Goal: Book appointment/travel/reservation

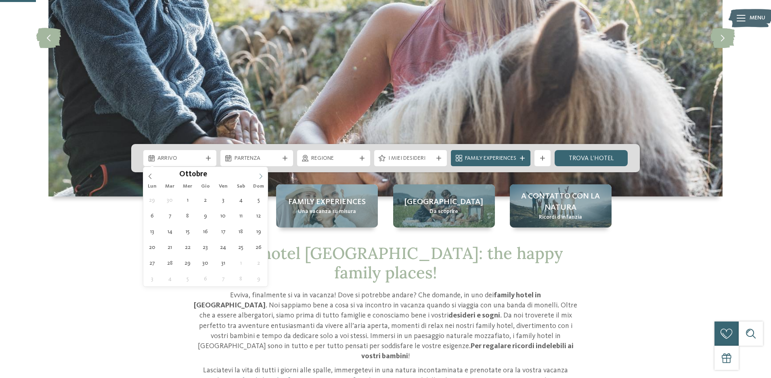
click at [259, 178] on icon at bounding box center [261, 177] width 6 height 6
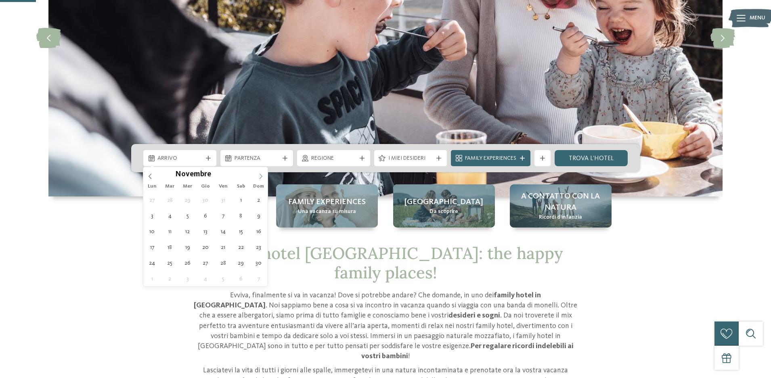
click at [259, 178] on icon at bounding box center [261, 177] width 6 height 6
type input "****"
click at [259, 178] on icon at bounding box center [261, 177] width 6 height 6
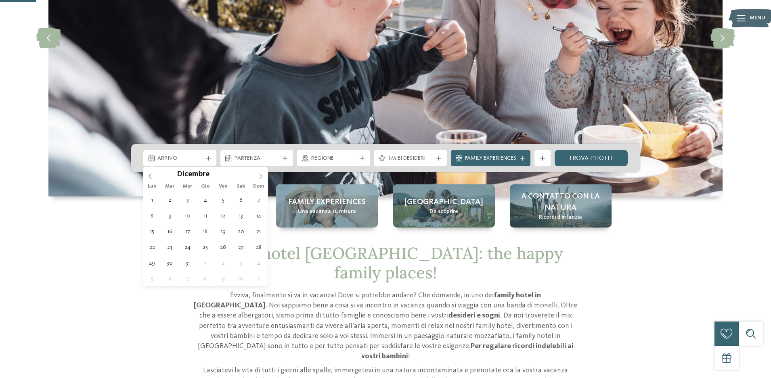
click at [259, 178] on icon at bounding box center [261, 177] width 6 height 6
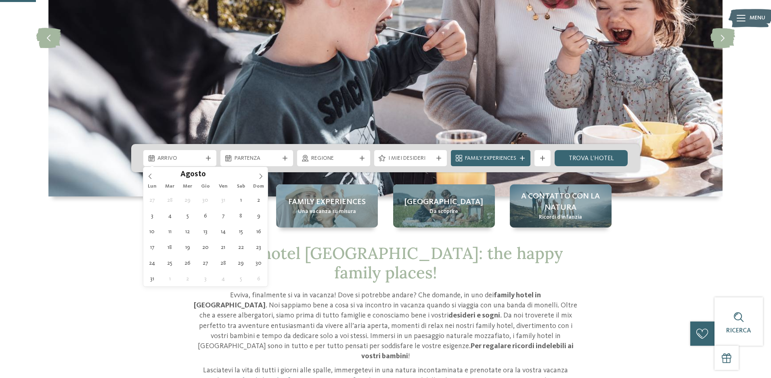
type div "03.08.2026"
type input "****"
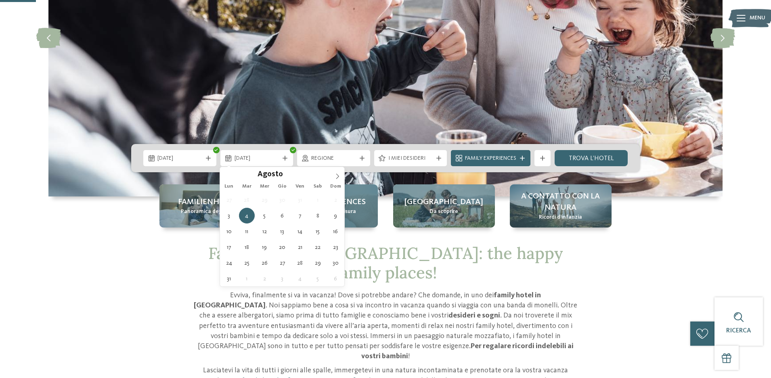
type div "09.08.2026"
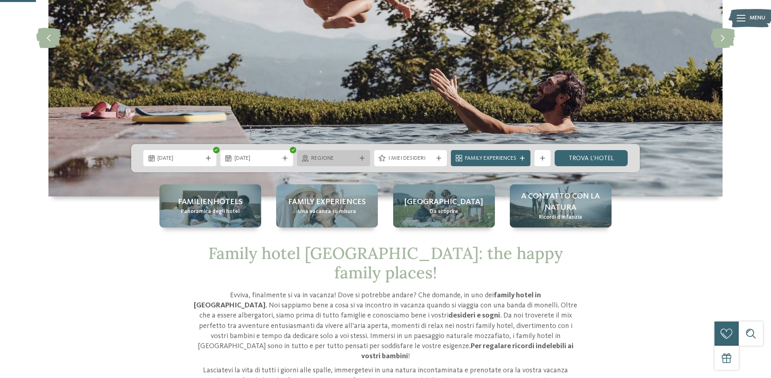
click at [339, 160] on span "Regione" at bounding box center [333, 159] width 45 height 8
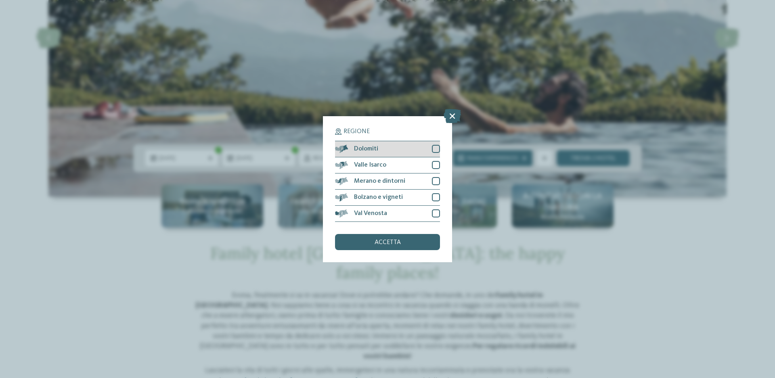
click at [436, 147] on div at bounding box center [436, 149] width 8 height 8
click at [456, 113] on icon at bounding box center [452, 116] width 17 height 14
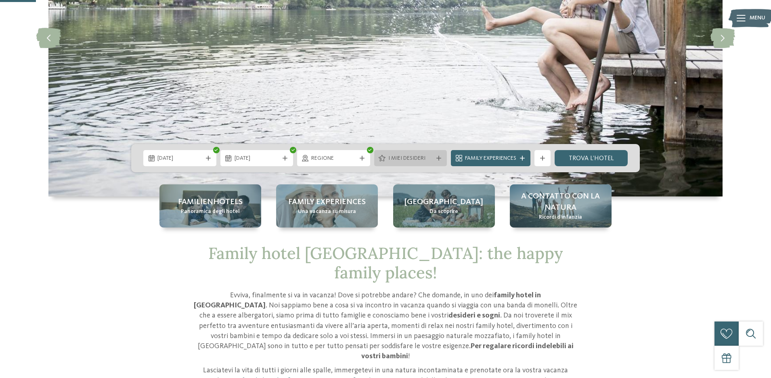
click at [440, 157] on icon at bounding box center [438, 158] width 5 height 5
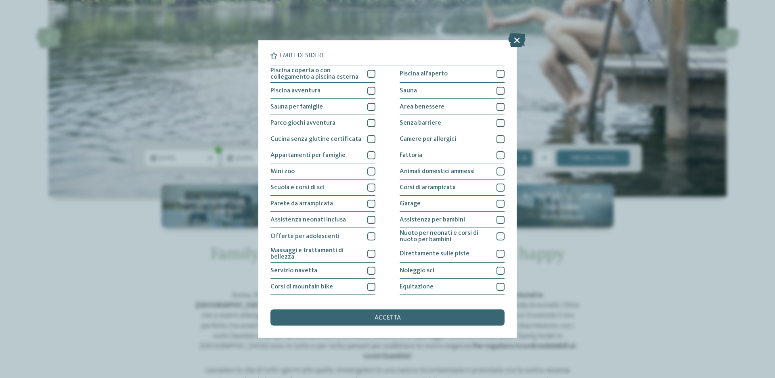
click at [514, 40] on icon at bounding box center [516, 40] width 17 height 14
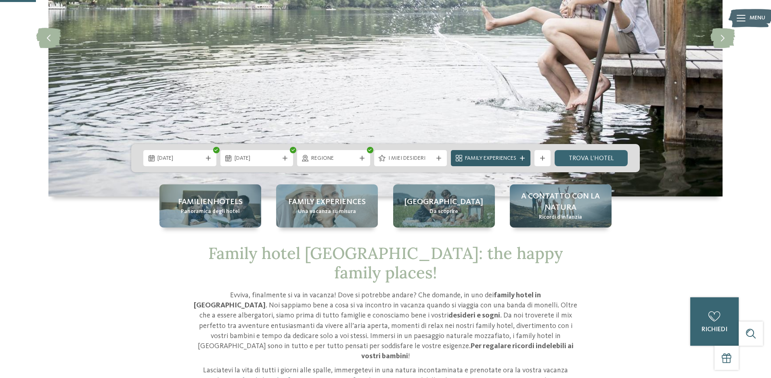
click at [520, 159] on icon at bounding box center [522, 158] width 5 height 5
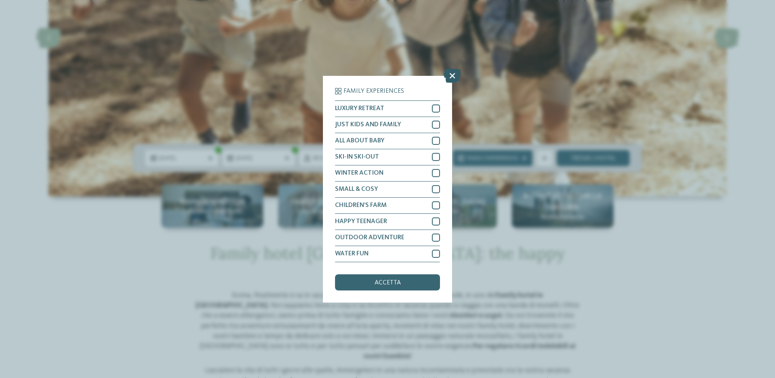
click at [454, 79] on icon at bounding box center [452, 75] width 17 height 14
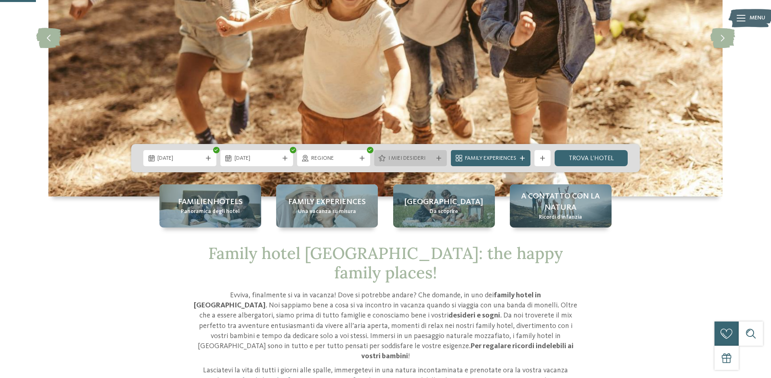
click at [439, 158] on icon at bounding box center [438, 158] width 5 height 5
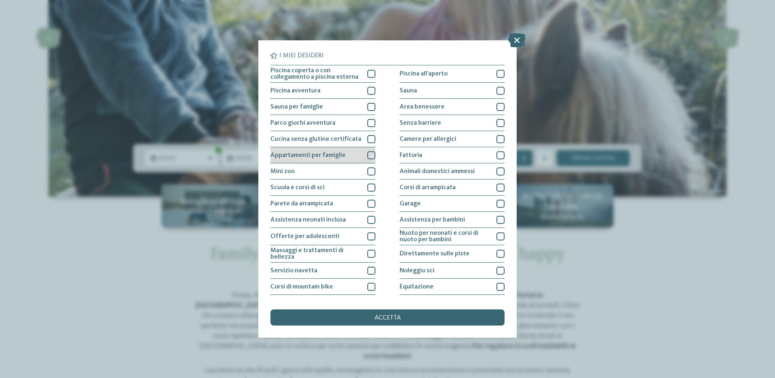
click at [369, 156] on div at bounding box center [371, 155] width 8 height 8
click at [514, 42] on icon at bounding box center [516, 40] width 17 height 14
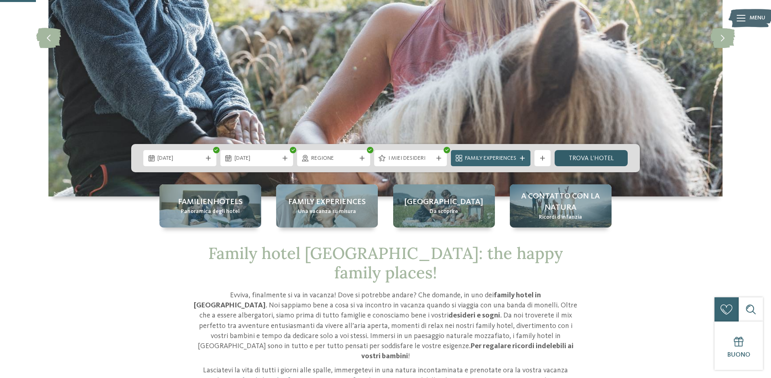
click at [592, 159] on link "trova l’hotel" at bounding box center [591, 158] width 73 height 16
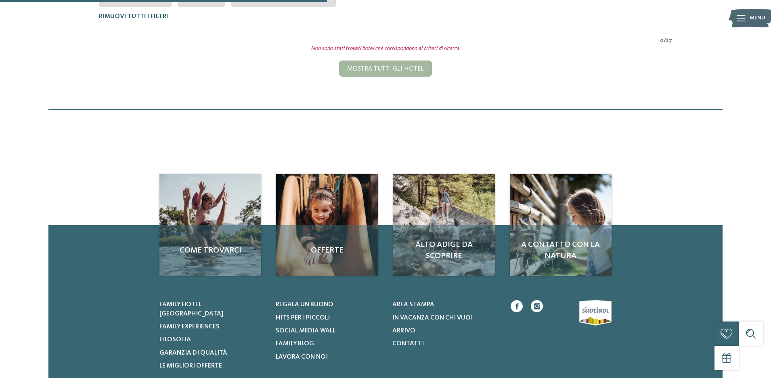
scroll to position [143, 0]
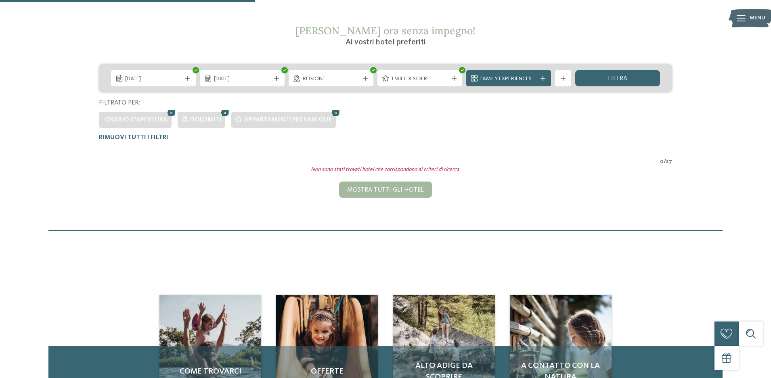
click at [411, 78] on span "I miei desideri" at bounding box center [420, 79] width 57 height 8
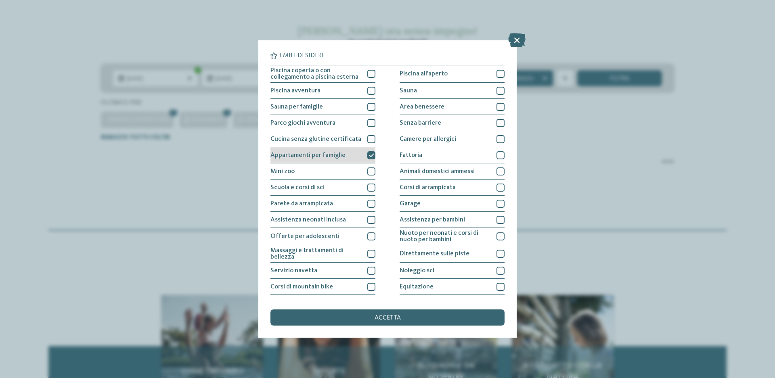
click at [370, 153] on icon at bounding box center [371, 155] width 5 height 5
click at [365, 320] on div "accetta" at bounding box center [387, 318] width 234 height 16
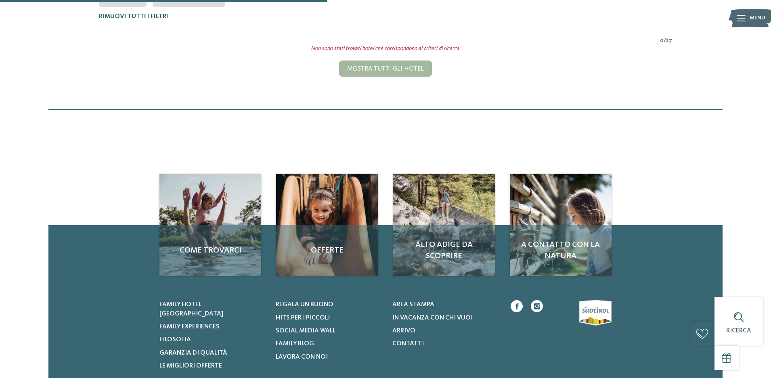
scroll to position [103, 0]
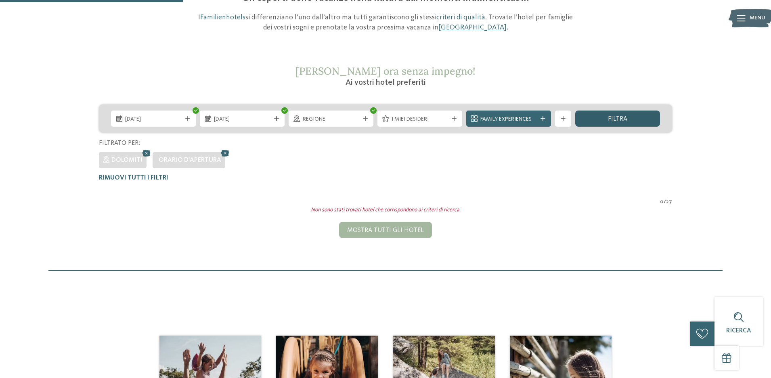
click at [628, 120] on div "filtra" at bounding box center [617, 119] width 85 height 16
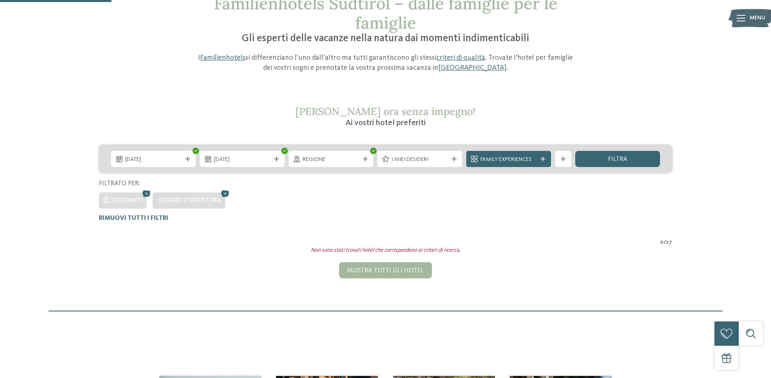
scroll to position [22, 0]
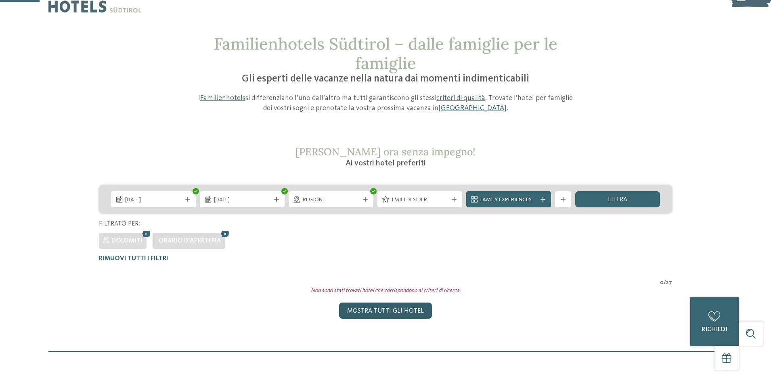
click at [391, 312] on div "Mostra tutti gli hotel" at bounding box center [385, 311] width 93 height 16
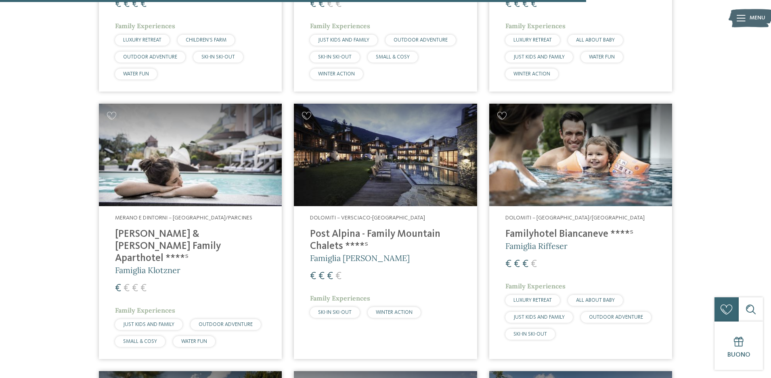
scroll to position [2060, 0]
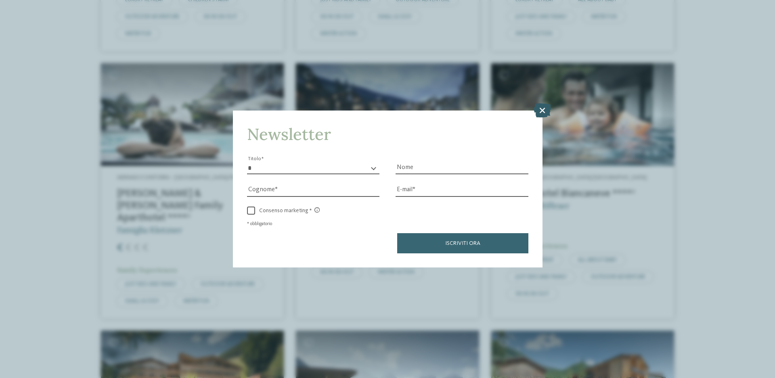
click at [549, 111] on icon at bounding box center [542, 110] width 17 height 14
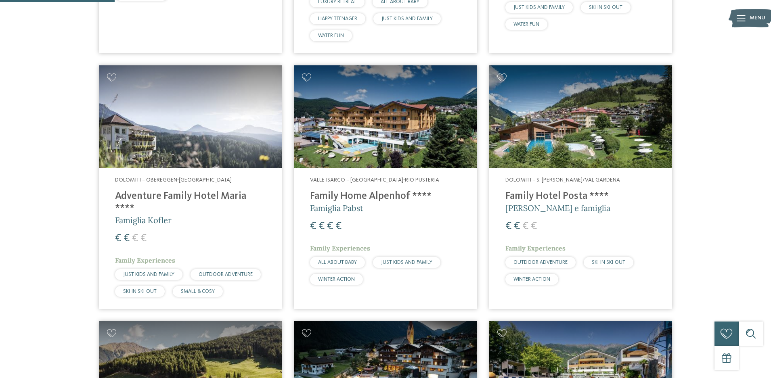
scroll to position [323, 0]
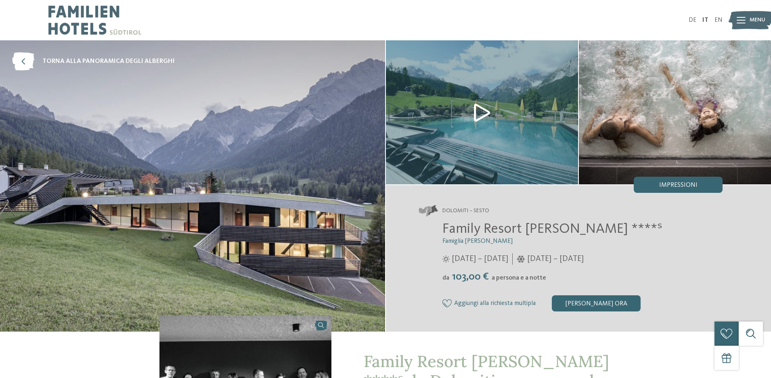
scroll to position [81, 0]
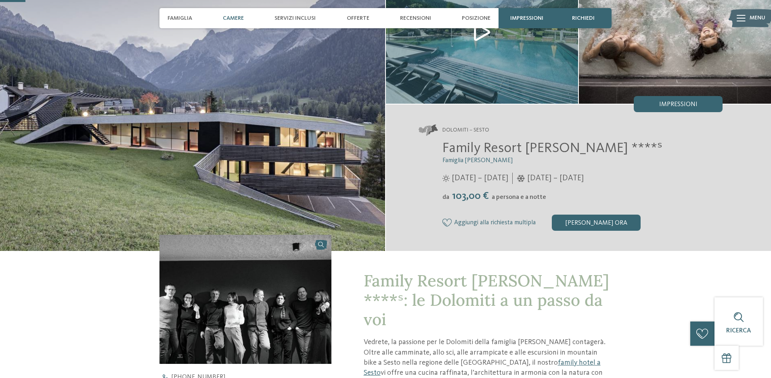
click at [230, 22] on div "Camere" at bounding box center [233, 18] width 29 height 20
click at [233, 19] on span "Camere" at bounding box center [233, 18] width 21 height 7
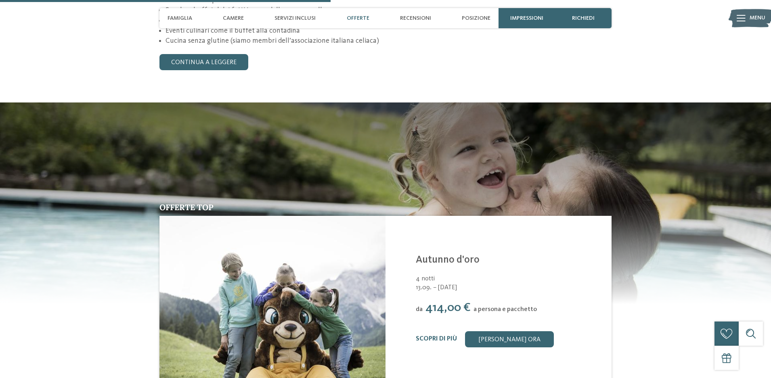
scroll to position [1050, 0]
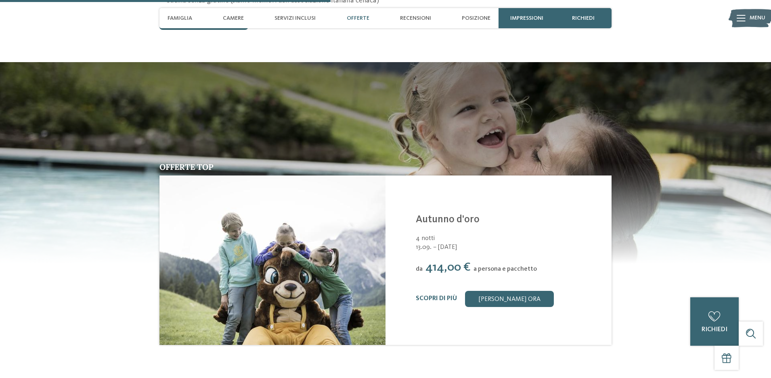
click at [743, 21] on div at bounding box center [741, 18] width 9 height 20
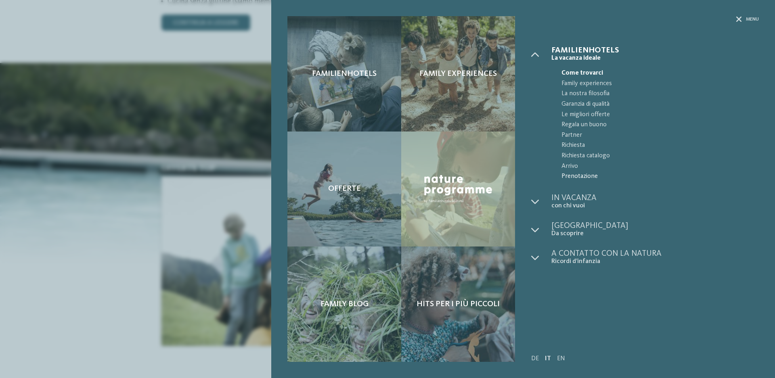
click at [582, 176] on span "Prenotazione" at bounding box center [660, 177] width 197 height 10
click at [741, 21] on icon at bounding box center [739, 20] width 6 height 6
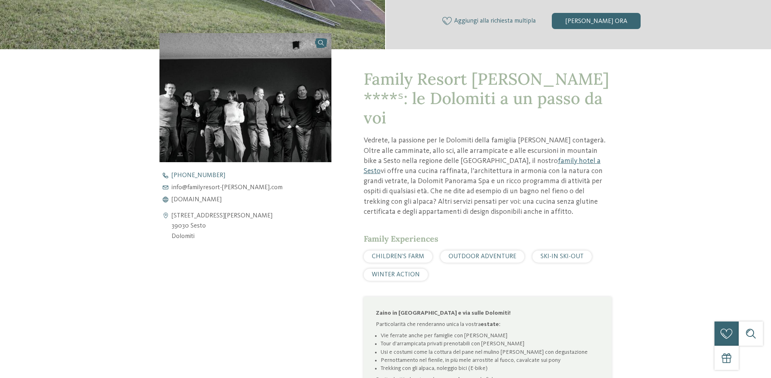
scroll to position [0, 0]
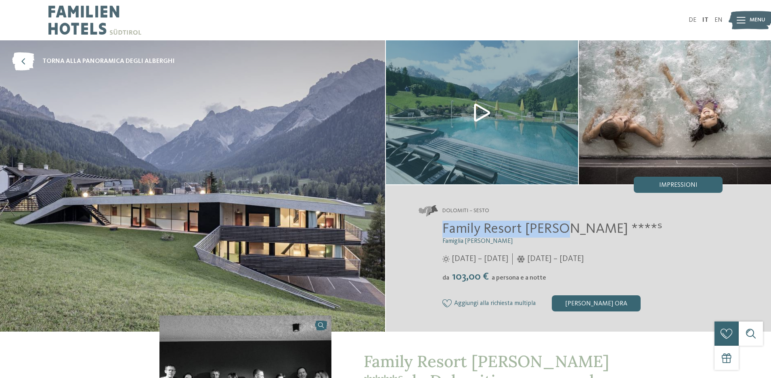
drag, startPoint x: 443, startPoint y: 228, endPoint x: 562, endPoint y: 227, distance: 118.7
click at [562, 227] on span "Family Resort [PERSON_NAME] ****ˢ" at bounding box center [552, 229] width 220 height 14
copy span "Family Resort Rainer"
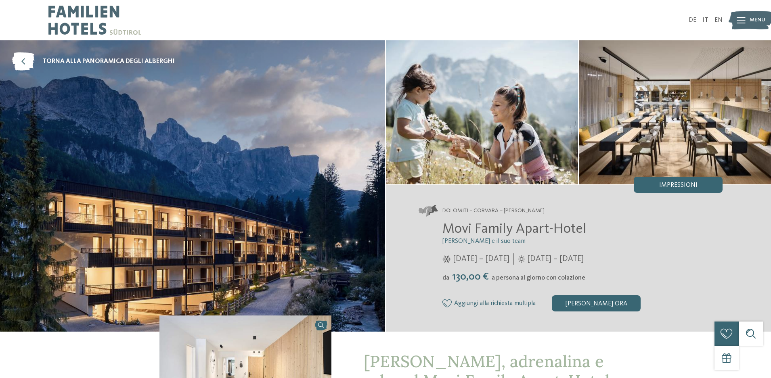
scroll to position [81, 0]
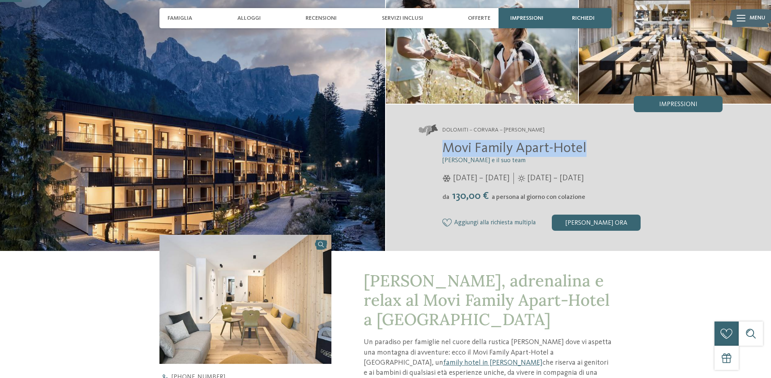
drag, startPoint x: 447, startPoint y: 149, endPoint x: 589, endPoint y: 149, distance: 142.5
click at [589, 149] on h2 "Movi Family Apart-Hotel" at bounding box center [582, 148] width 280 height 17
copy span "Movi Family Apart-Hotel"
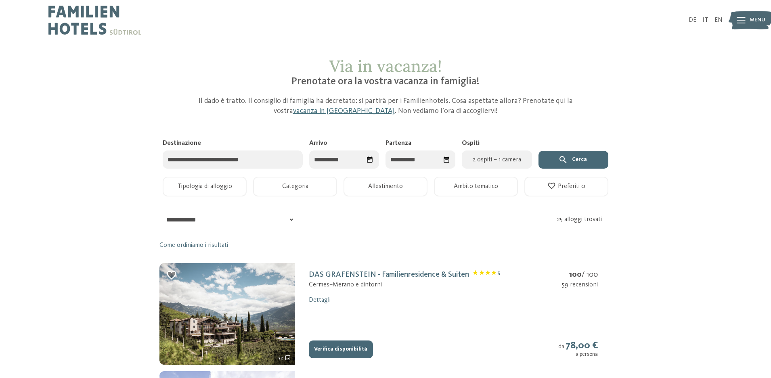
click at [318, 161] on input "Arrivo" at bounding box center [344, 160] width 70 height 18
click at [403, 179] on div "[DATE] lun mar mer gio ven sab dom 1 2 3 4 5 6 7 8 9 10 11 12 13 14 15 16 17 18…" at bounding box center [366, 227] width 114 height 117
click at [403, 179] on div "[DATE]" at bounding box center [366, 180] width 94 height 10
click at [407, 182] on span "Mese successivo" at bounding box center [409, 180] width 8 height 8
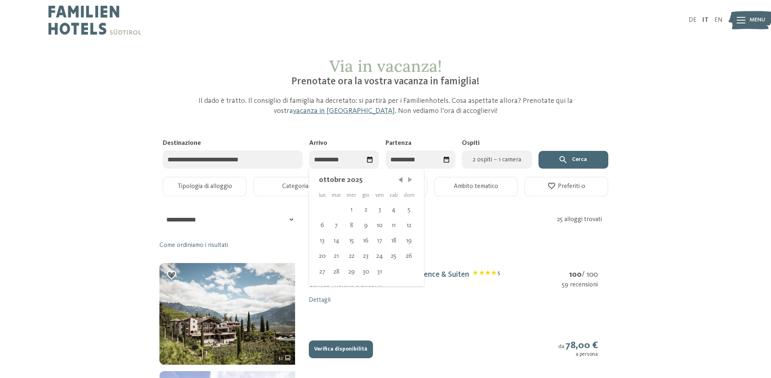
click at [407, 182] on span "Mese successivo" at bounding box center [410, 180] width 8 height 8
click at [407, 182] on span "Mese successivo" at bounding box center [409, 180] width 8 height 8
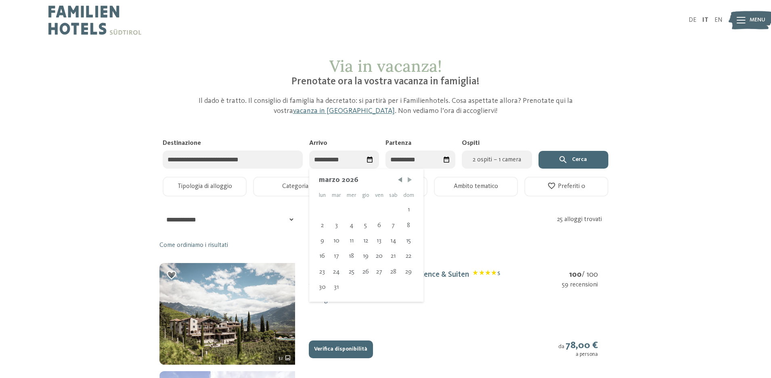
click at [407, 182] on span "Mese successivo" at bounding box center [410, 180] width 8 height 8
click at [407, 182] on span "Mese successivo" at bounding box center [409, 180] width 8 height 8
click at [407, 182] on span "Mese successivo" at bounding box center [410, 180] width 8 height 8
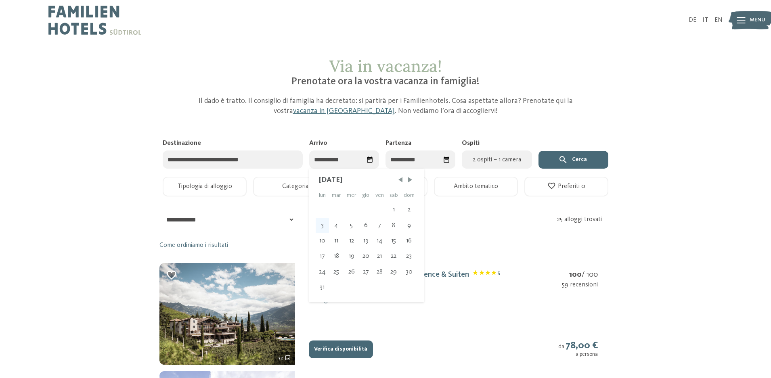
click at [323, 223] on div "3" at bounding box center [322, 225] width 13 height 15
type input "**********"
click at [438, 224] on div "9" at bounding box center [440, 225] width 17 height 15
type input "**********"
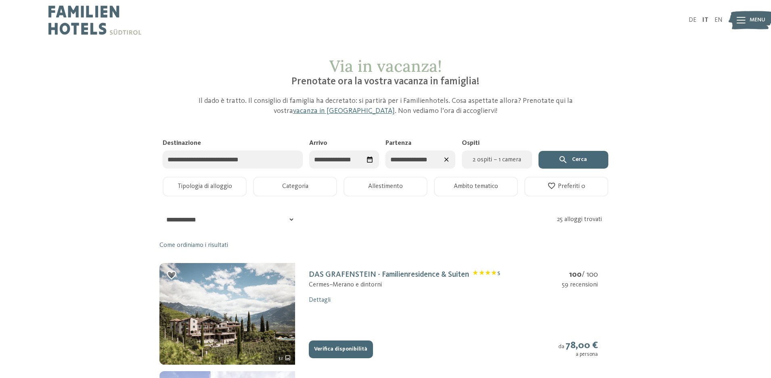
click at [491, 161] on span "2 ospiti – 1 camera" at bounding box center [497, 160] width 60 height 10
select select "*"
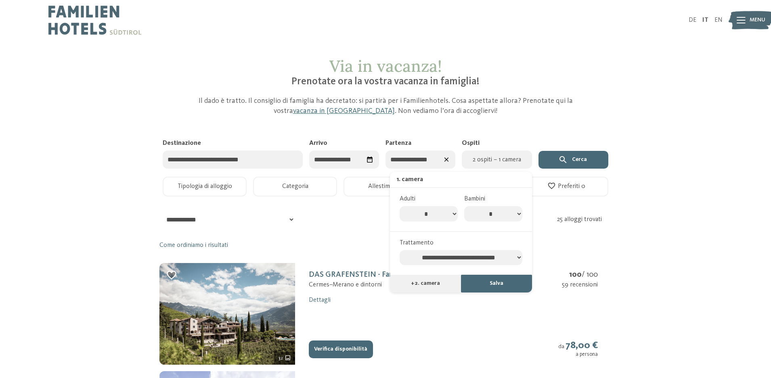
click at [518, 212] on select "* * * * * * * *" at bounding box center [493, 213] width 58 height 15
select select "*"
click at [464, 206] on select "* * * * * * * *" at bounding box center [493, 213] width 58 height 15
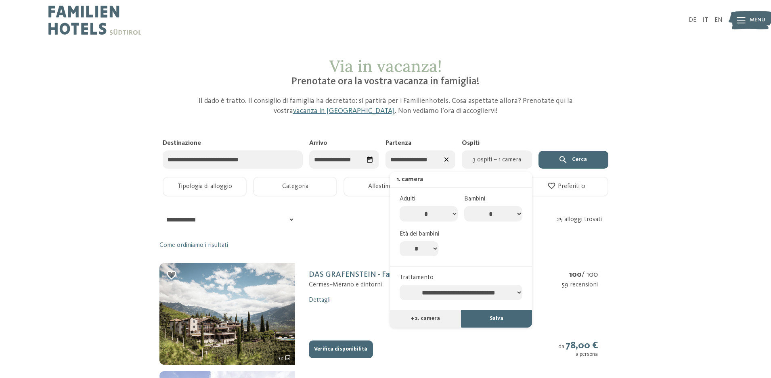
click at [427, 246] on select "* * * * * * * * * * ** ** ** ** ** ** ** **" at bounding box center [419, 248] width 39 height 15
select select "*"
click at [400, 241] on select "* * * * * * * * * * ** ** ** ** ** ** ** **" at bounding box center [419, 248] width 39 height 15
click at [582, 159] on button "Cerca" at bounding box center [574, 160] width 70 height 18
